Goal: Book appointment/travel/reservation

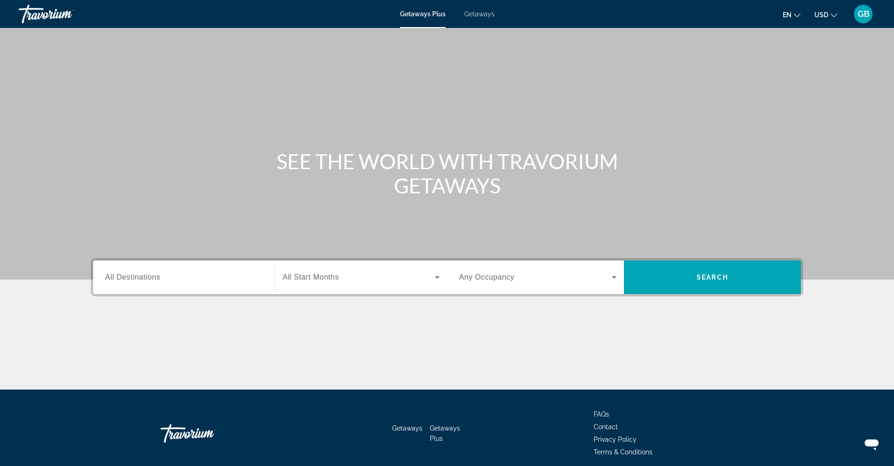
click at [482, 14] on span "Getaways" at bounding box center [479, 13] width 30 height 7
click at [108, 277] on span "All Destinations" at bounding box center [132, 277] width 55 height 8
click at [108, 277] on input "Destination All Destinations" at bounding box center [183, 277] width 157 height 11
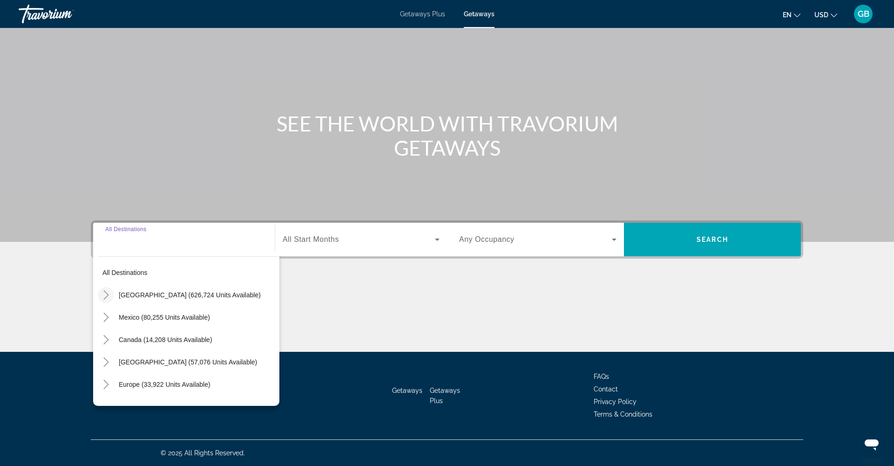
click at [104, 292] on icon "Toggle United States (626,724 units available)" at bounding box center [106, 294] width 9 height 9
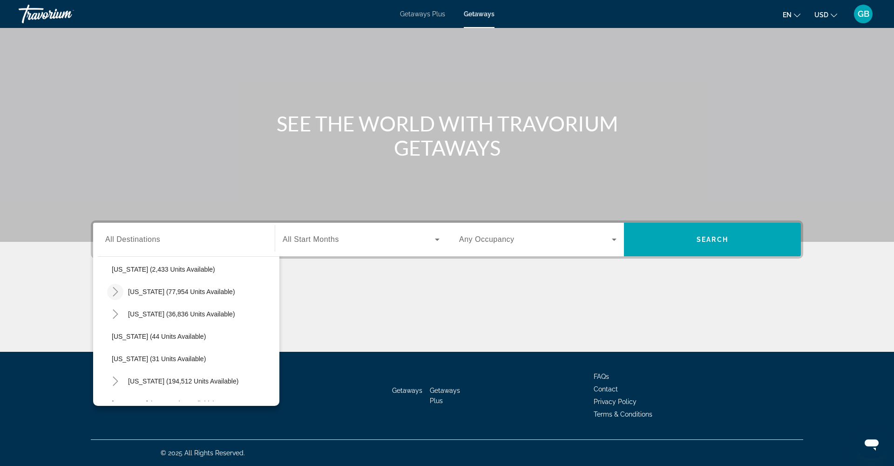
click at [117, 290] on icon "Toggle California (77,954 units available)" at bounding box center [115, 291] width 9 height 9
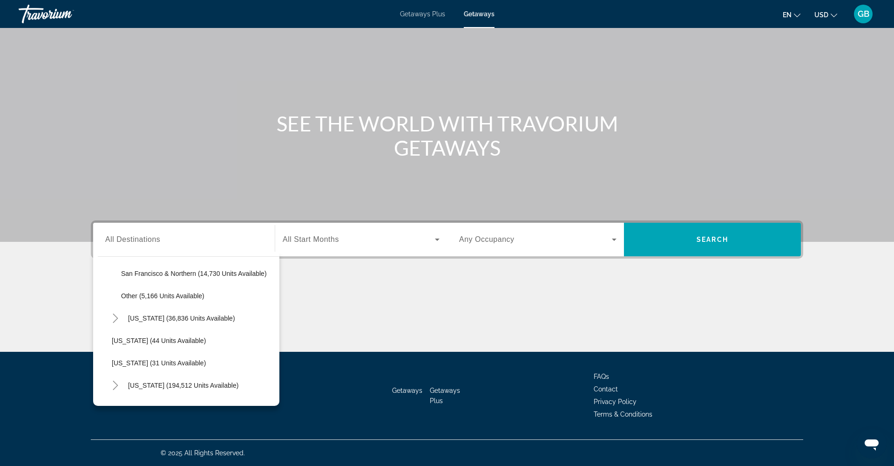
scroll to position [202, 0]
click at [117, 317] on icon "Toggle Colorado (36,836 units available)" at bounding box center [115, 316] width 5 height 9
click at [106, 292] on icon "Toggle United States (626,724 units available)" at bounding box center [106, 294] width 9 height 9
click at [107, 300] on mat-icon "Toggle United States (626,724 units available)" at bounding box center [106, 295] width 16 height 16
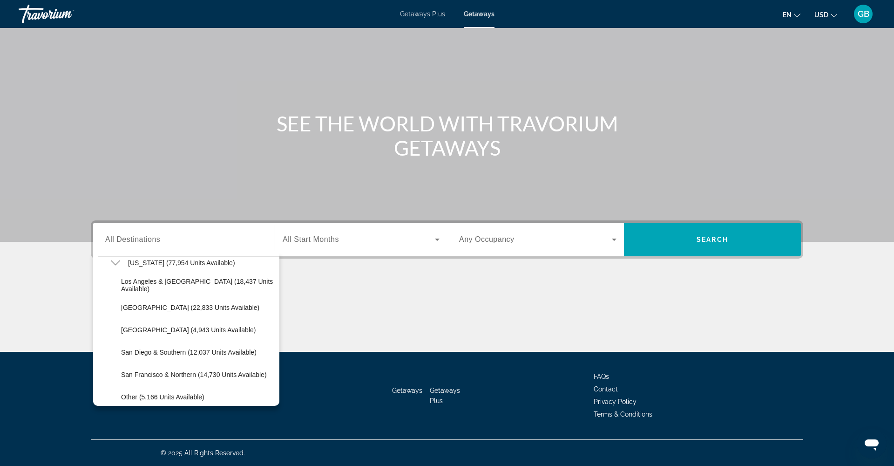
scroll to position [92, 0]
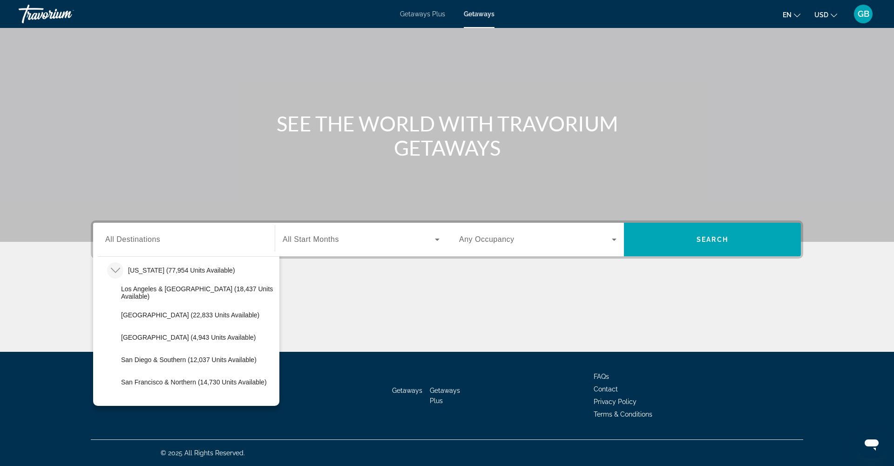
click at [113, 269] on icon "Toggle California (77,954 units available)" at bounding box center [115, 270] width 9 height 9
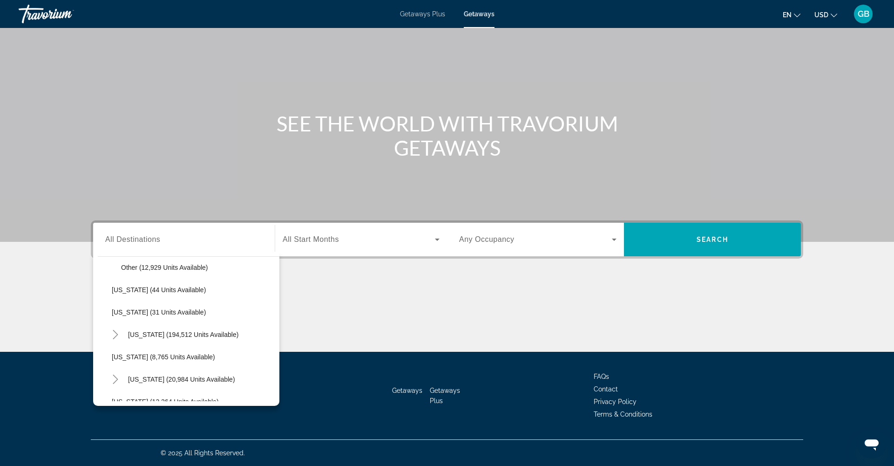
scroll to position [163, 0]
click at [110, 335] on mat-icon "Toggle Florida (194,512 units available)" at bounding box center [115, 333] width 16 height 16
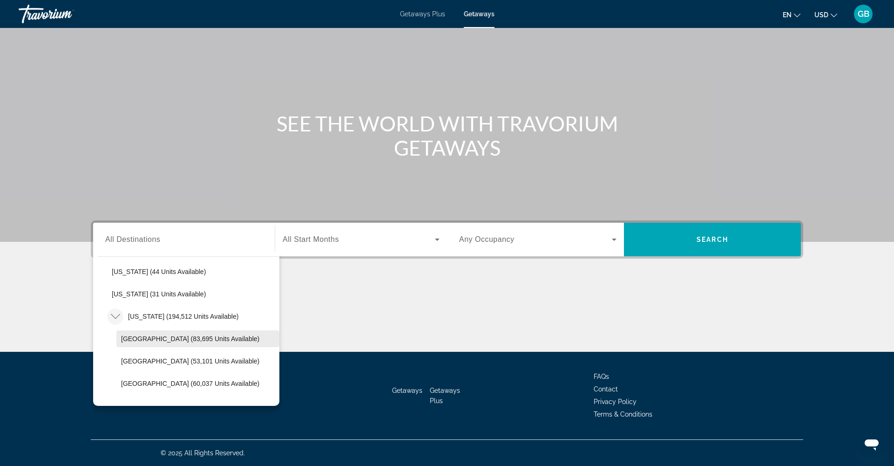
click at [134, 338] on span "[GEOGRAPHIC_DATA] (83,695 units available)" at bounding box center [190, 338] width 138 height 7
type input "**********"
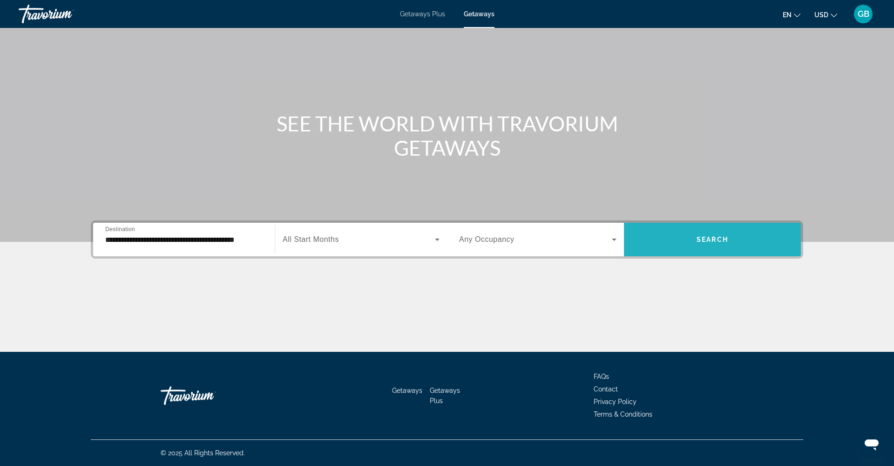
click at [708, 240] on span "Search" at bounding box center [713, 239] width 32 height 7
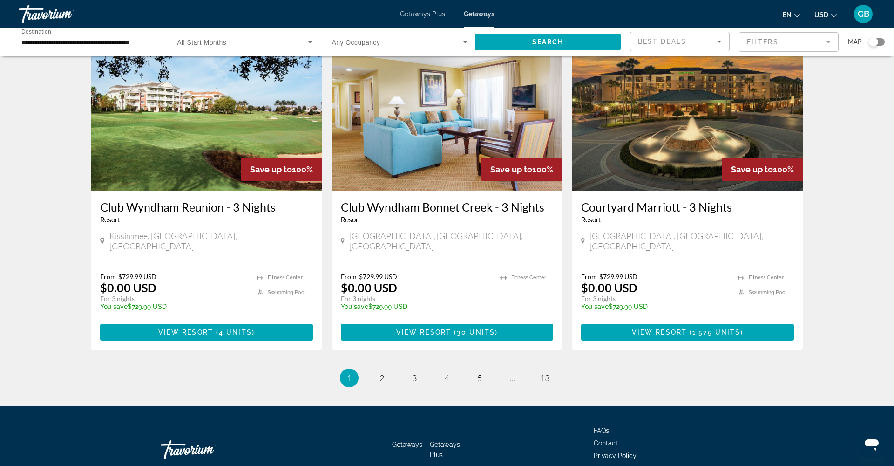
scroll to position [1083, 0]
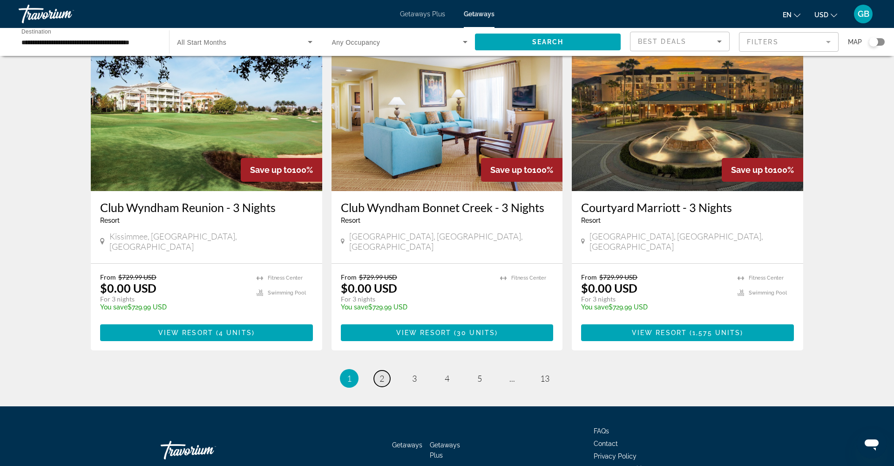
click at [380, 373] on span "2" at bounding box center [382, 378] width 5 height 10
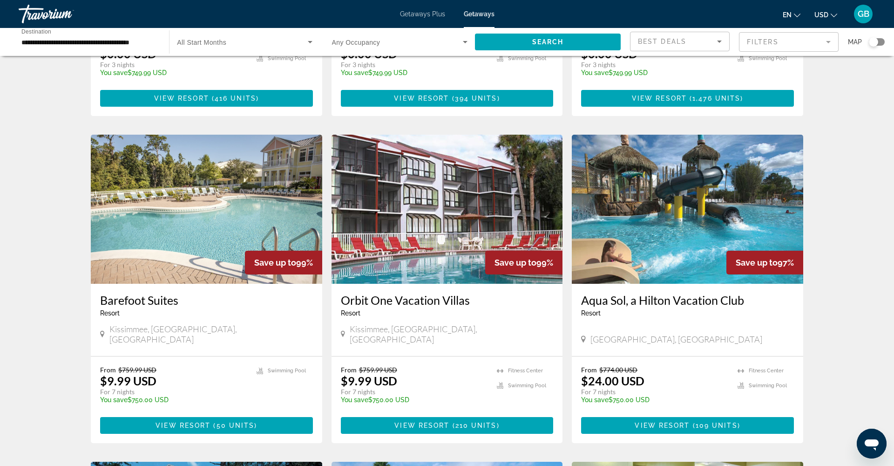
scroll to position [664, 0]
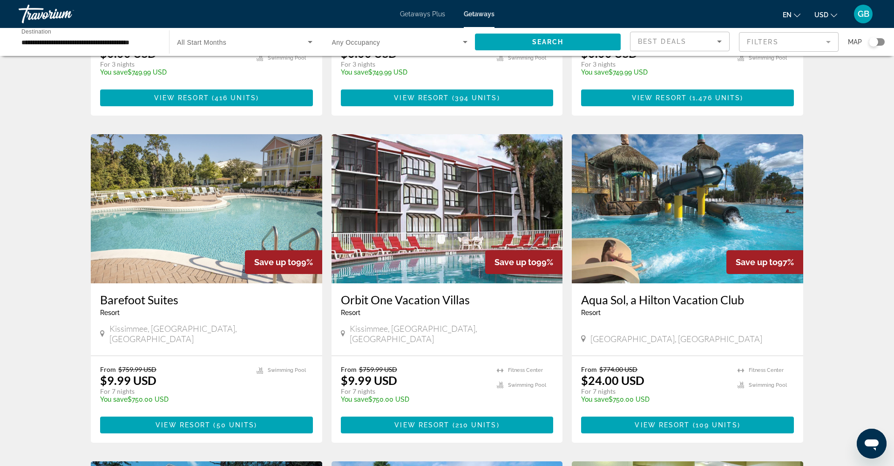
click at [702, 205] on img "Main content" at bounding box center [688, 208] width 232 height 149
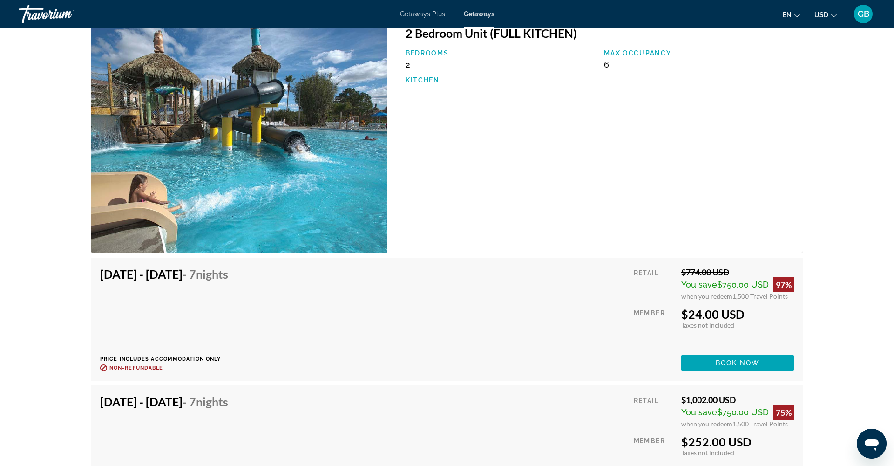
scroll to position [3310, 0]
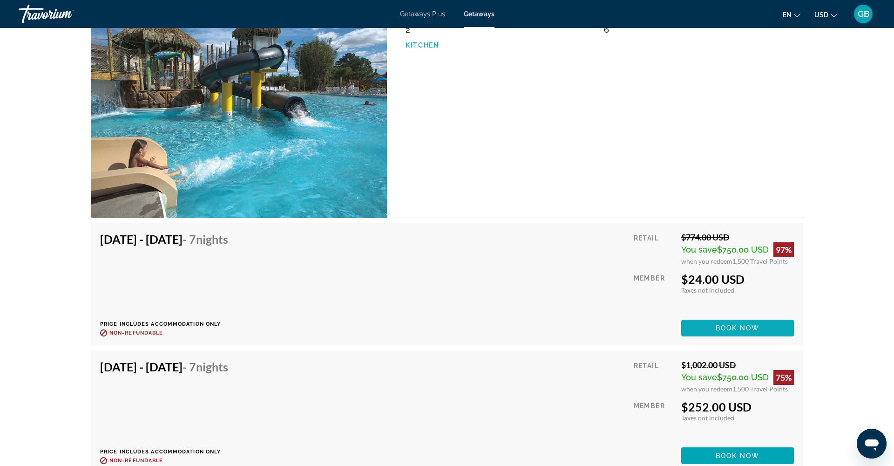
click at [730, 321] on span "Main content" at bounding box center [737, 328] width 113 height 22
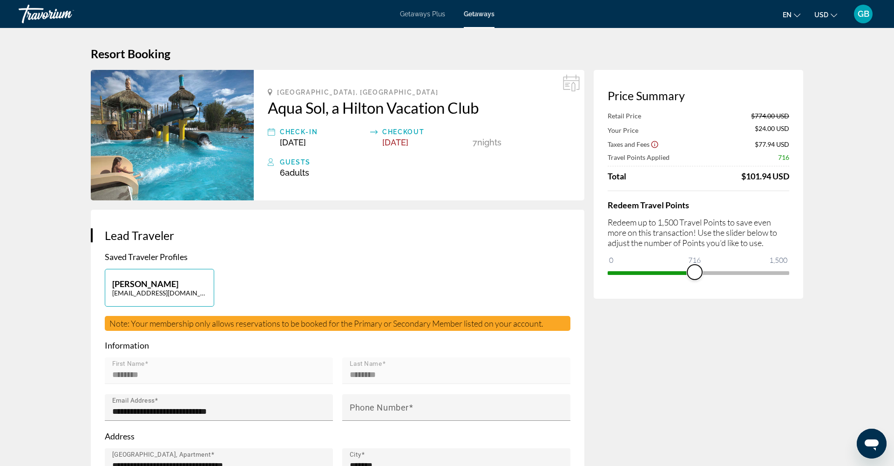
drag, startPoint x: 783, startPoint y: 273, endPoint x: 695, endPoint y: 273, distance: 87.6
click at [695, 273] on span "ngx-slider" at bounding box center [695, 272] width 15 height 15
drag, startPoint x: 693, startPoint y: 272, endPoint x: 734, endPoint y: 272, distance: 41.5
click at [734, 272] on span "ngx-slider" at bounding box center [734, 272] width 15 height 15
drag, startPoint x: 734, startPoint y: 272, endPoint x: 795, endPoint y: 272, distance: 60.6
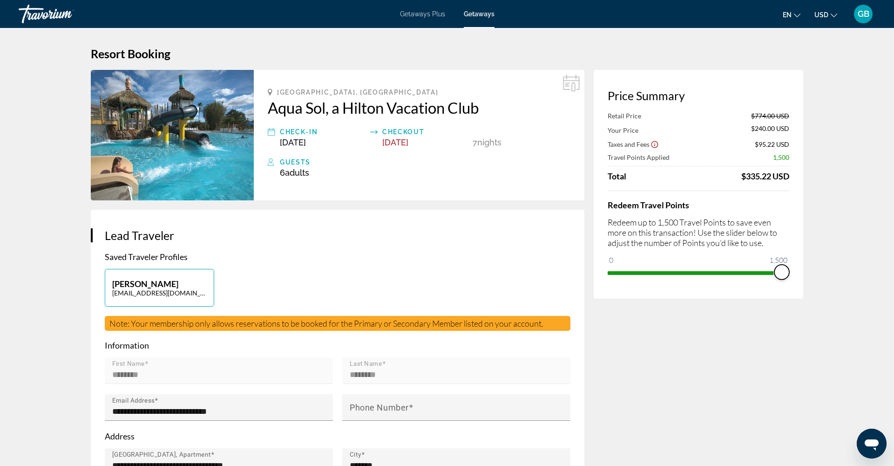
click at [795, 272] on div "Price Summary Retail Price $774.00 USD Your Price $240.00 USD Taxes and Fees $9…" at bounding box center [699, 184] width 210 height 229
